Goal: Task Accomplishment & Management: Manage account settings

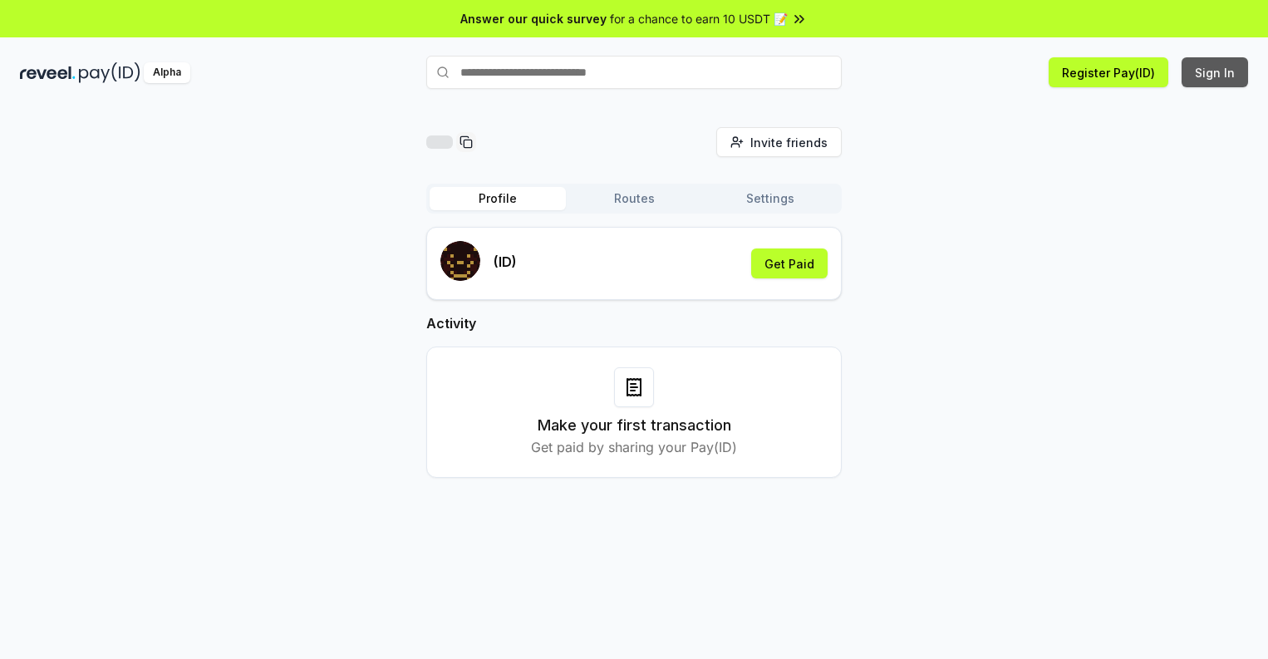
click at [1215, 72] on button "Sign In" at bounding box center [1214, 72] width 66 height 30
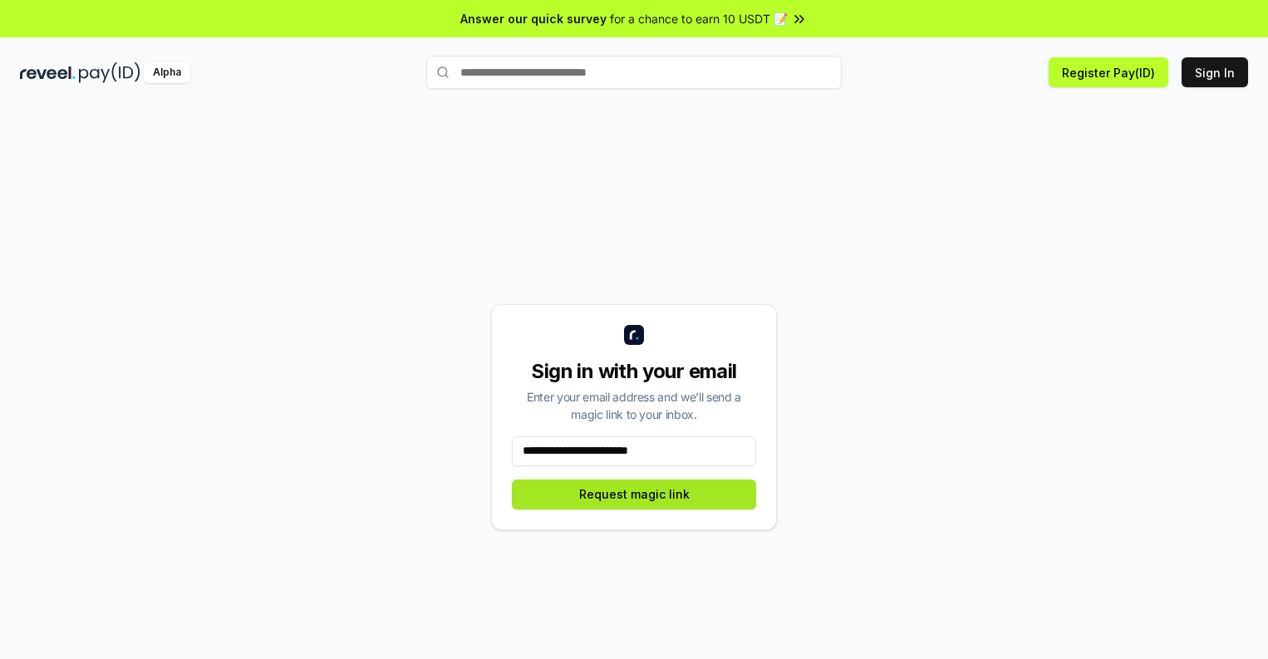
type input "**********"
click at [634, 493] on button "Request magic link" at bounding box center [634, 494] width 244 height 30
